Goal: Task Accomplishment & Management: Manage account settings

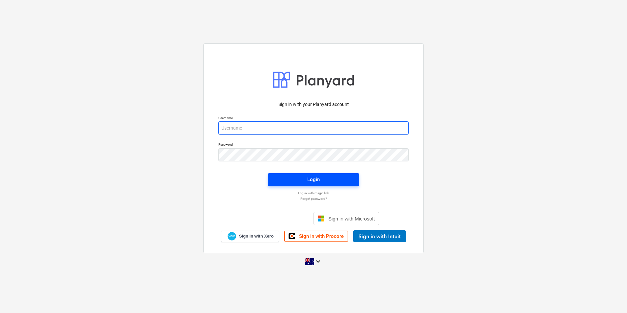
type input "[EMAIL_ADDRESS][DOMAIN_NAME]"
click at [308, 180] on div "Login" at bounding box center [313, 179] width 12 height 9
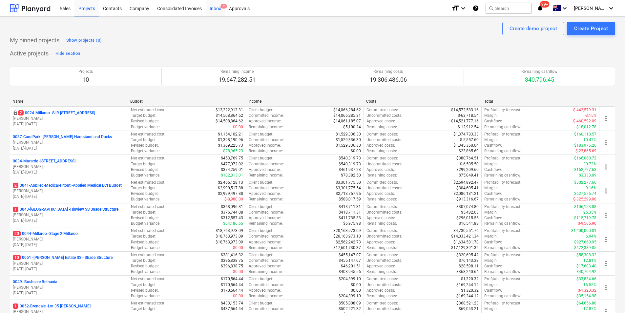
click at [219, 8] on div "Inbox 2" at bounding box center [215, 8] width 19 height 17
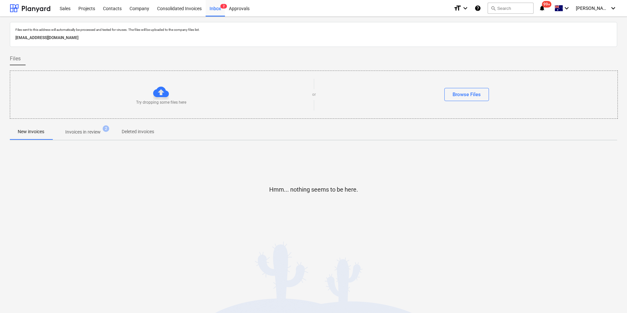
click at [96, 133] on p "Invoices in review" at bounding box center [82, 132] width 35 height 7
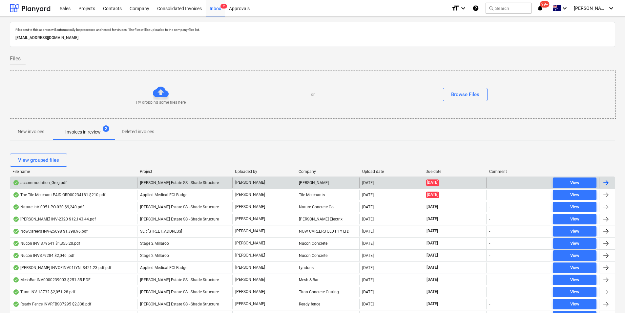
click at [475, 180] on div "[DATE]" at bounding box center [455, 182] width 64 height 10
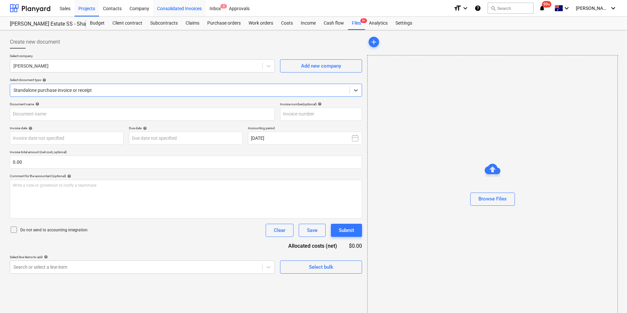
type input "001"
type input "[DATE]"
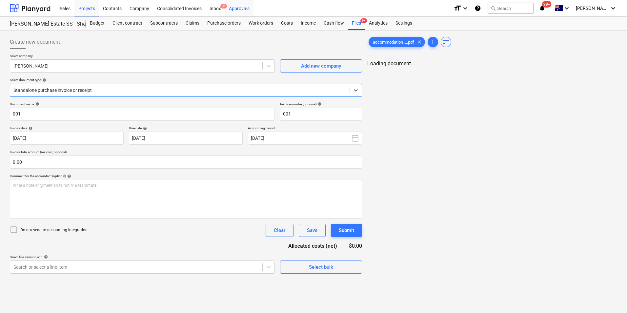
click at [231, 9] on div "Approvals" at bounding box center [239, 8] width 29 height 17
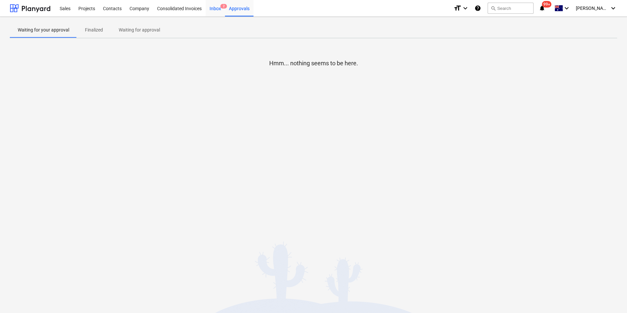
click at [214, 10] on div "Inbox 2" at bounding box center [215, 8] width 19 height 17
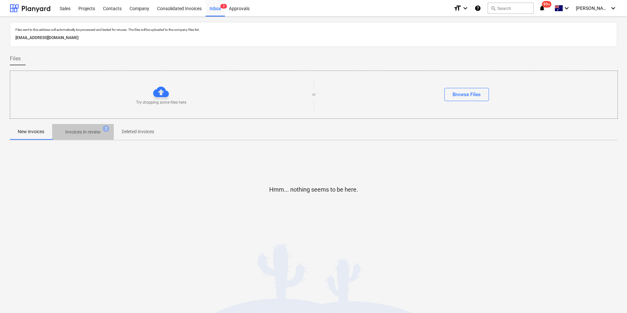
click at [71, 130] on p "Invoices in review" at bounding box center [82, 132] width 35 height 7
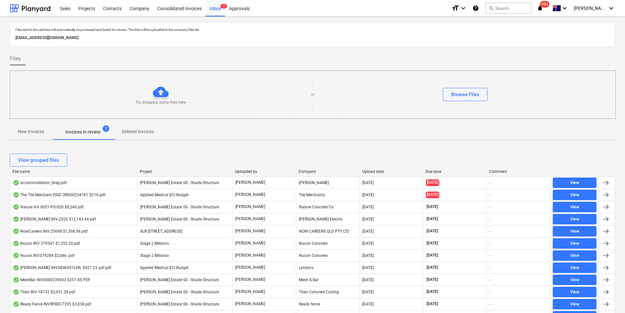
click at [461, 171] on div "Due date" at bounding box center [454, 171] width 58 height 5
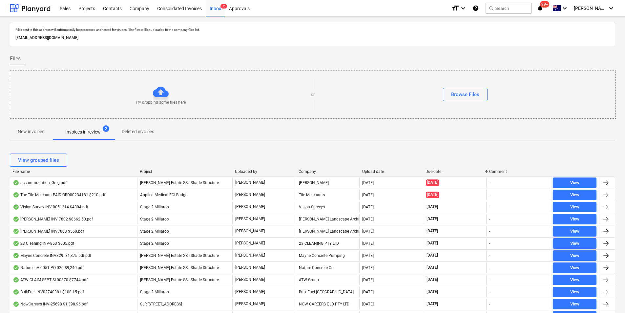
click at [449, 169] on div "View grouped files" at bounding box center [312, 160] width 605 height 18
click at [432, 171] on div "Due date" at bounding box center [454, 171] width 58 height 5
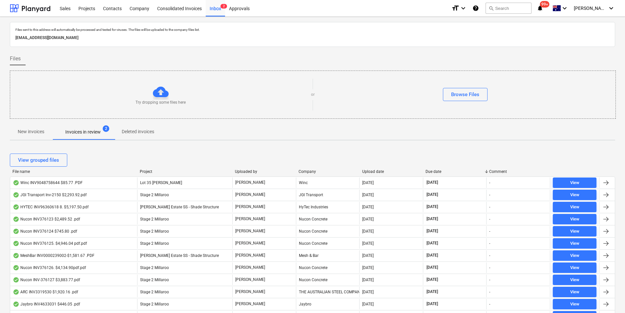
click at [453, 173] on div "Due date" at bounding box center [454, 171] width 58 height 5
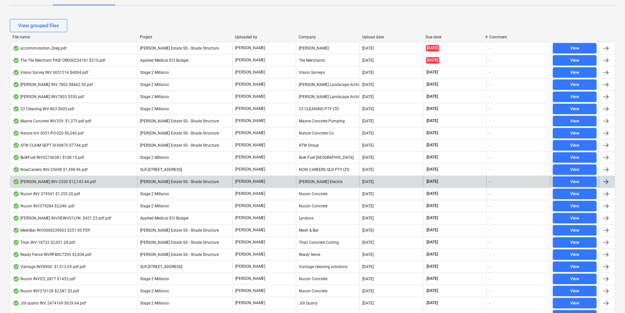
scroll to position [71, 0]
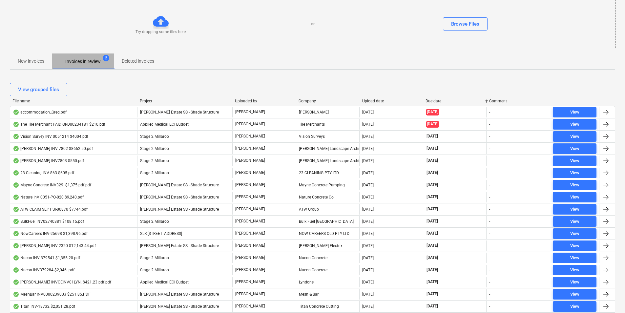
click at [87, 62] on p "Invoices in review" at bounding box center [82, 61] width 35 height 7
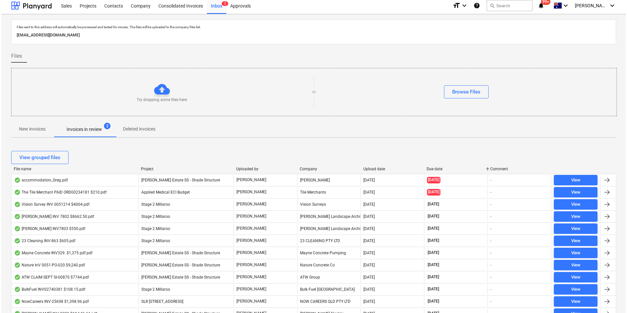
scroll to position [0, 0]
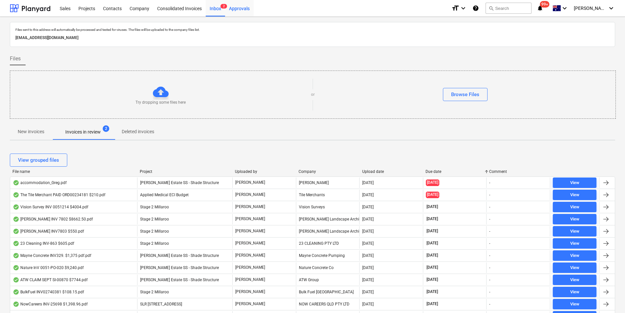
click at [235, 9] on div "Approvals" at bounding box center [239, 8] width 29 height 17
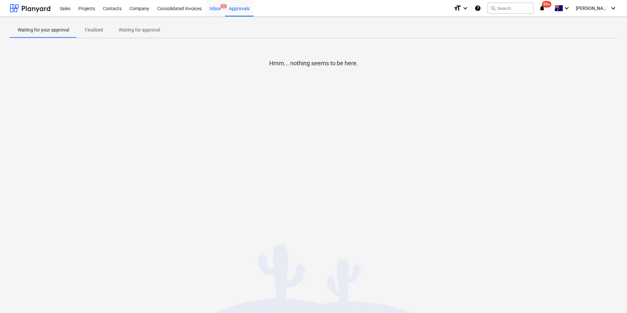
click at [218, 9] on div "Inbox 2" at bounding box center [215, 8] width 19 height 17
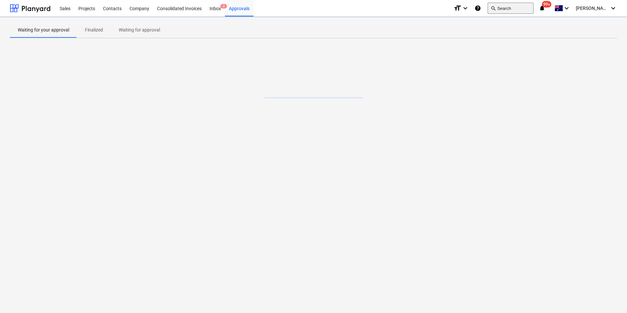
click at [521, 9] on button "search Search" at bounding box center [511, 8] width 46 height 11
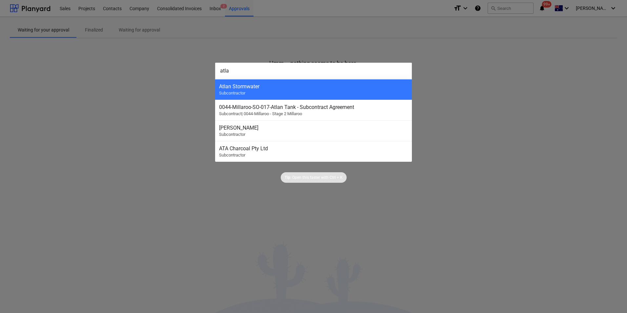
type input "atlan"
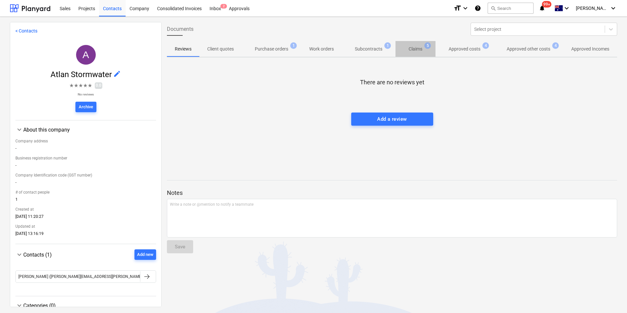
click at [418, 48] on p "Claims" at bounding box center [416, 49] width 14 height 7
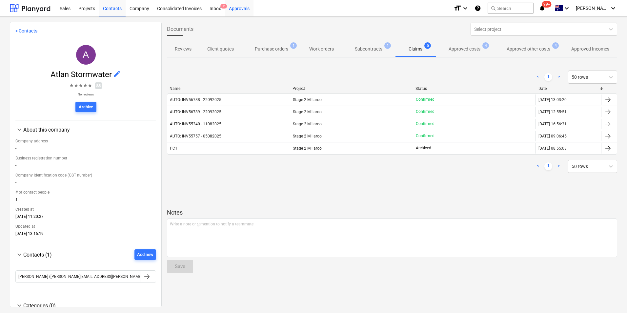
click at [236, 8] on div "Approvals" at bounding box center [239, 8] width 29 height 17
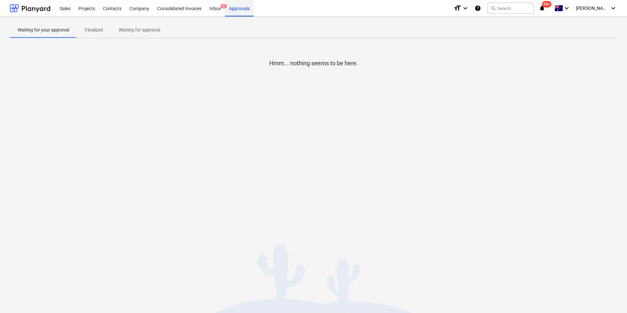
click at [243, 10] on div "Approvals" at bounding box center [239, 8] width 29 height 17
click at [124, 29] on p "Waiting for approval" at bounding box center [139, 30] width 41 height 7
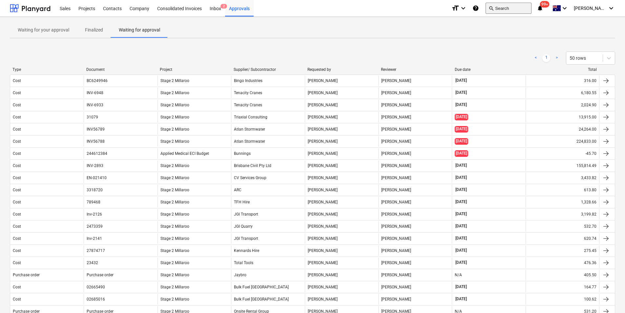
click at [524, 10] on button "search Search" at bounding box center [508, 8] width 46 height 11
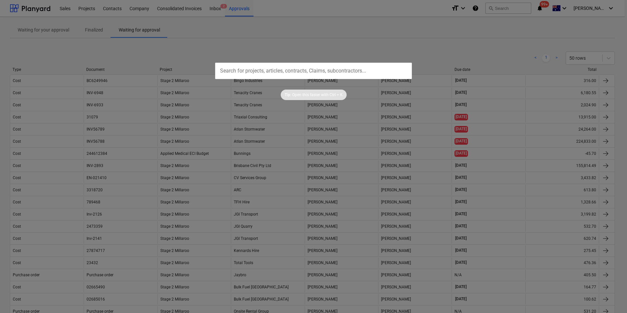
click at [438, 21] on div at bounding box center [313, 156] width 627 height 313
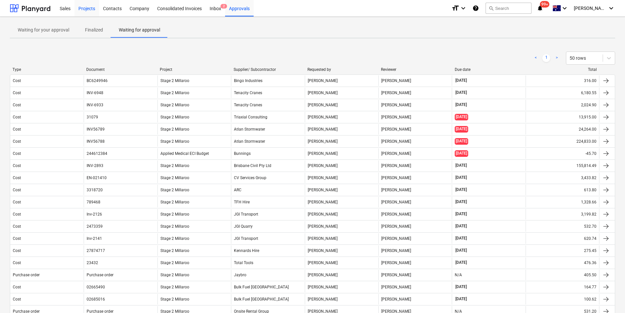
click at [94, 9] on div "Projects" at bounding box center [86, 8] width 25 height 17
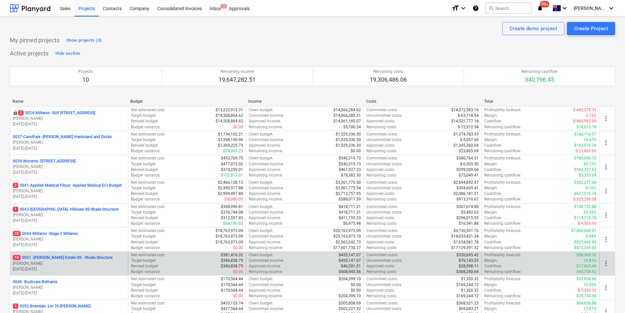
click at [76, 256] on p "10 0051 - [PERSON_NAME] Estate SS - Shade Structure" at bounding box center [63, 258] width 100 height 6
